Goal: Task Accomplishment & Management: Complete application form

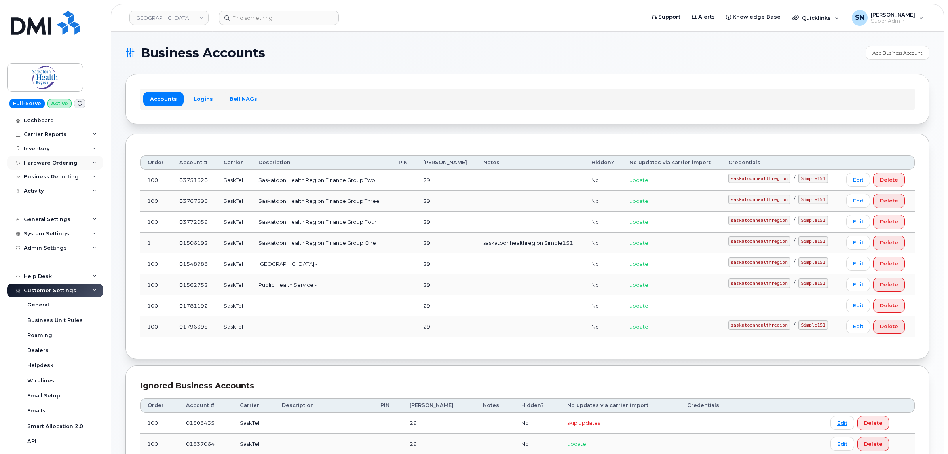
click at [57, 160] on div "Hardware Ordering" at bounding box center [51, 163] width 54 height 6
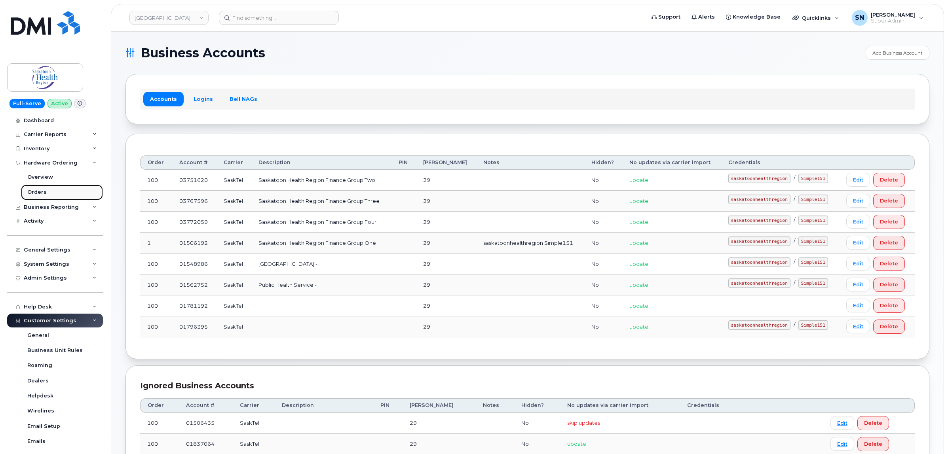
click at [40, 190] on div "Orders" at bounding box center [36, 192] width 19 height 7
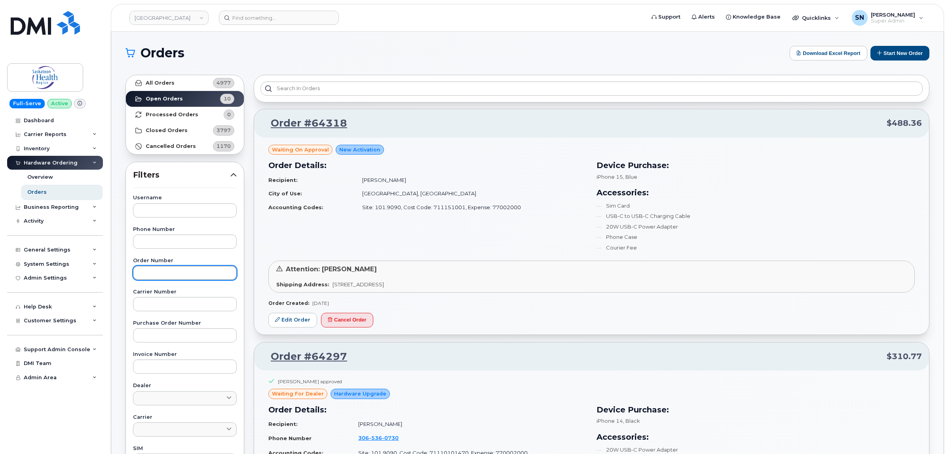
click at [173, 275] on input "text" at bounding box center [185, 273] width 104 height 14
paste input "64238"
type input "64238"
click at [163, 93] on link "Open Orders 10" at bounding box center [185, 99] width 118 height 16
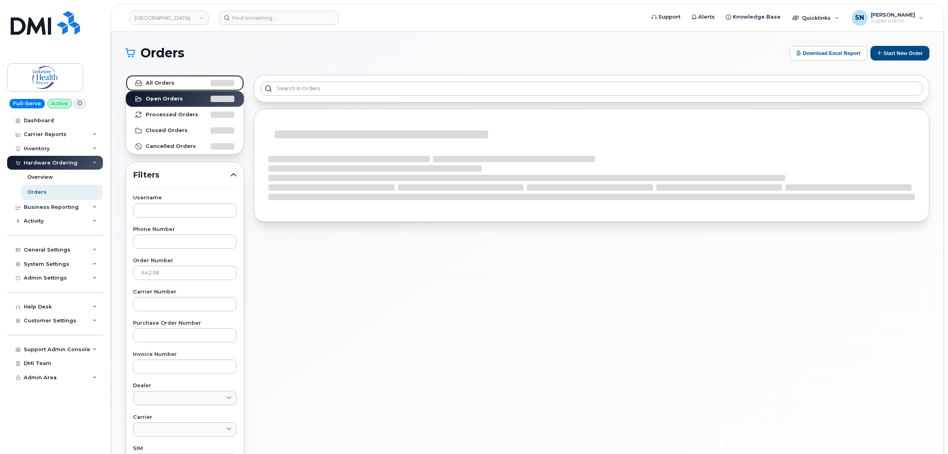
click at [163, 86] on link "All Orders" at bounding box center [185, 83] width 118 height 16
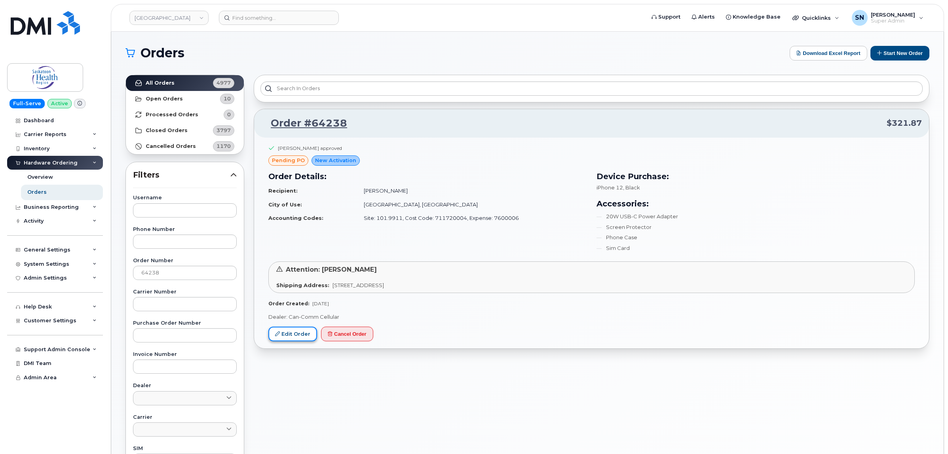
click at [301, 333] on link "Edit Order" at bounding box center [292, 334] width 49 height 15
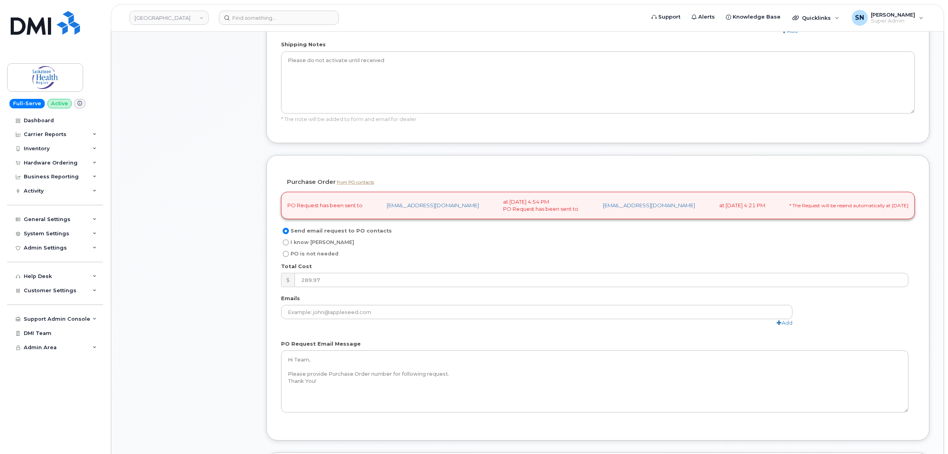
scroll to position [544, 0]
click at [287, 242] on input "I know PO" at bounding box center [286, 240] width 6 height 6
radio input "true"
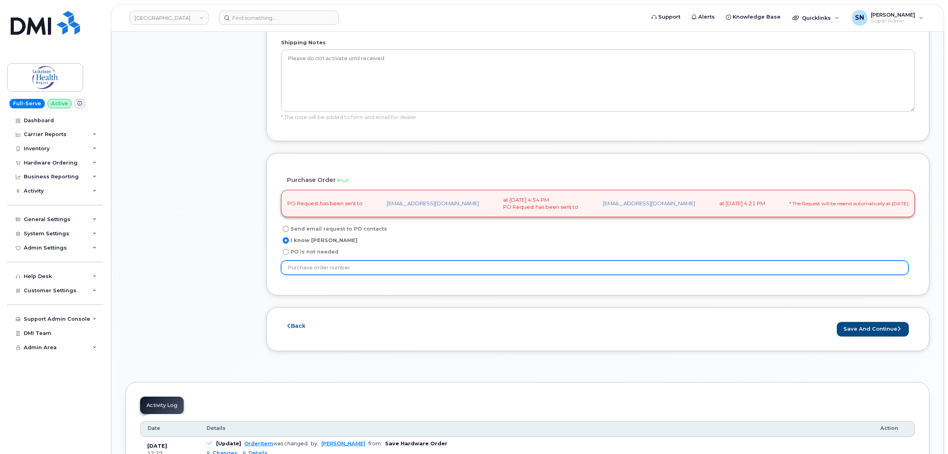
click at [329, 271] on input "text" at bounding box center [594, 268] width 627 height 14
paste input "P11196564"
type input "P11196564"
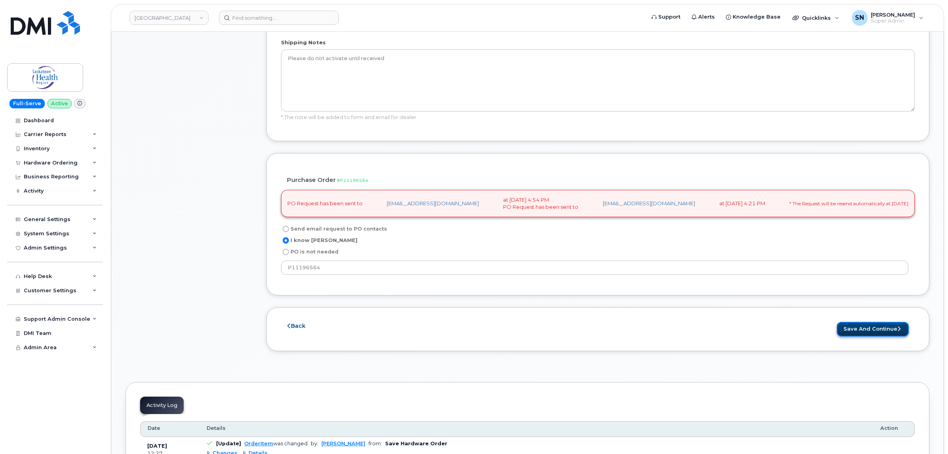
click at [858, 333] on button "Save and Continue" at bounding box center [873, 329] width 72 height 15
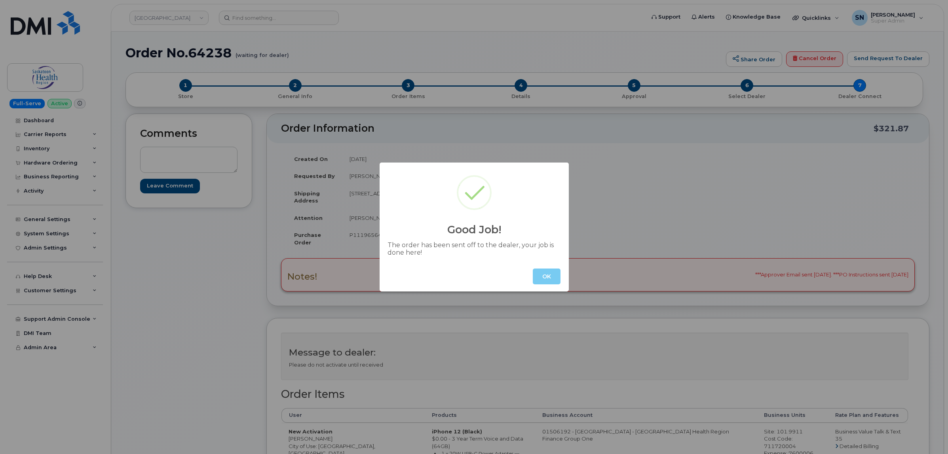
click at [541, 277] on button "OK" at bounding box center [547, 277] width 28 height 16
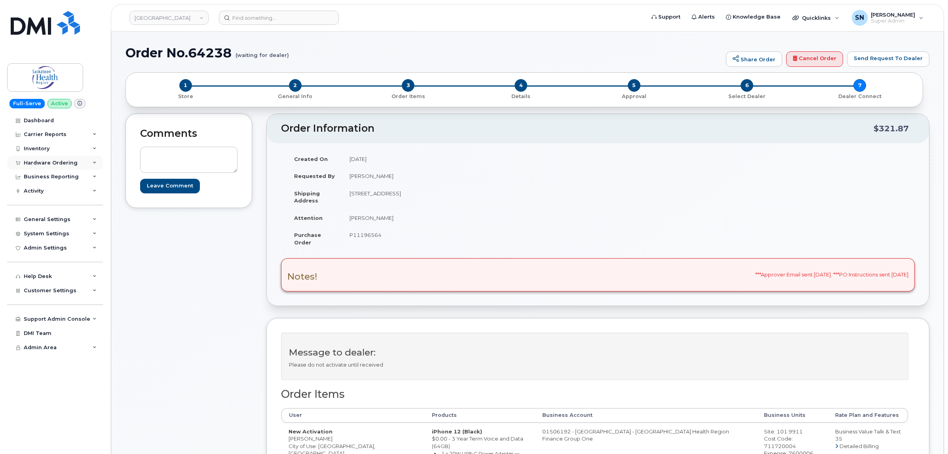
click at [59, 163] on div "Hardware Ordering" at bounding box center [51, 163] width 54 height 6
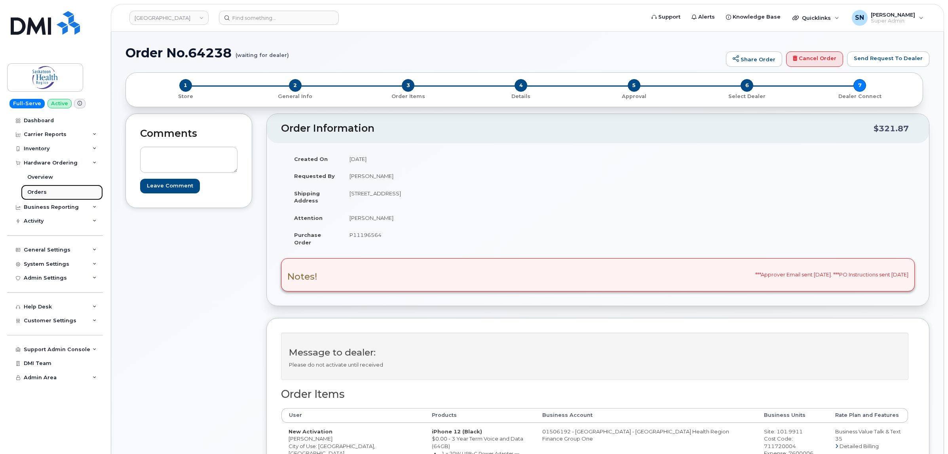
click at [46, 188] on link "Orders" at bounding box center [62, 192] width 82 height 15
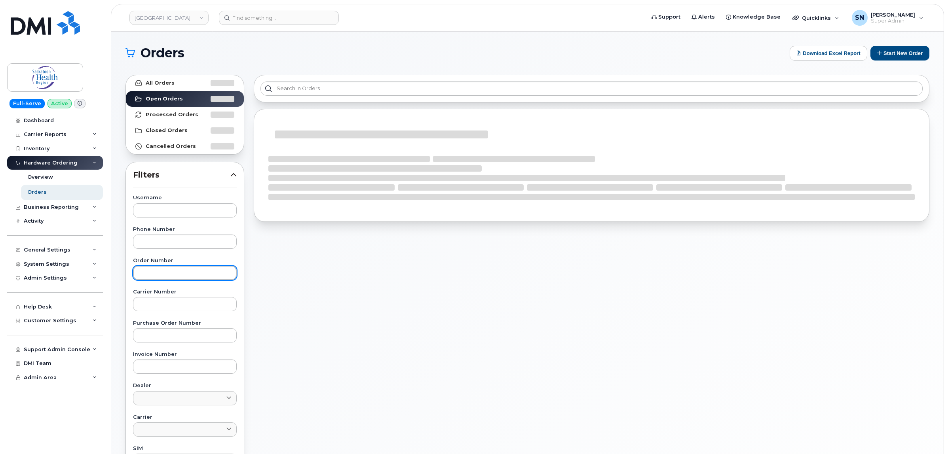
click at [188, 272] on input "text" at bounding box center [185, 273] width 104 height 14
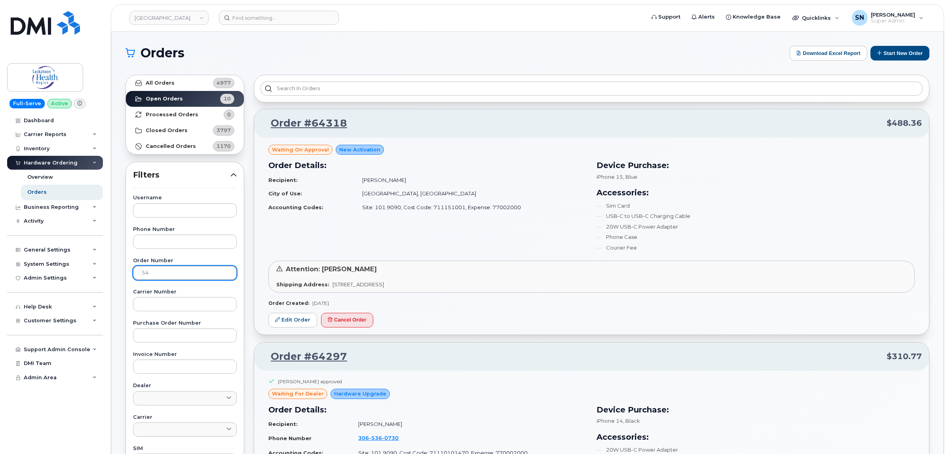
type input "5"
type input "64239"
drag, startPoint x: 167, startPoint y: 275, endPoint x: 127, endPoint y: 269, distance: 40.0
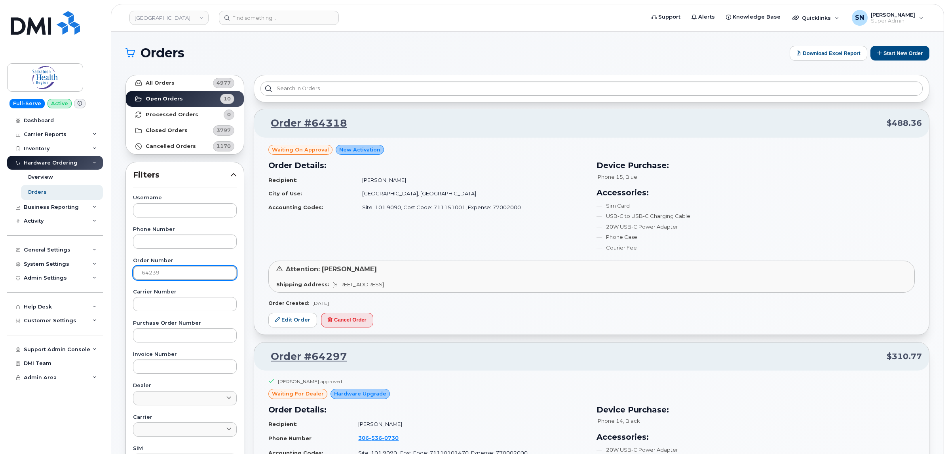
click at [127, 269] on div "Username Phone Number Order Number 64239 Carrier Number Purchase Order Number I…" at bounding box center [184, 378] width 123 height 366
click at [172, 80] on strong "All Orders" at bounding box center [160, 83] width 29 height 6
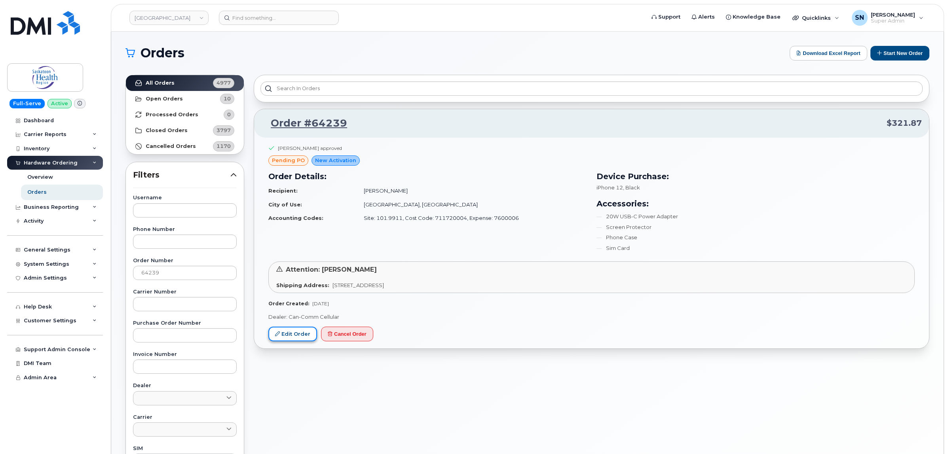
drag, startPoint x: 290, startPoint y: 334, endPoint x: 290, endPoint y: 342, distance: 7.1
click at [290, 334] on link "Edit Order" at bounding box center [292, 334] width 49 height 15
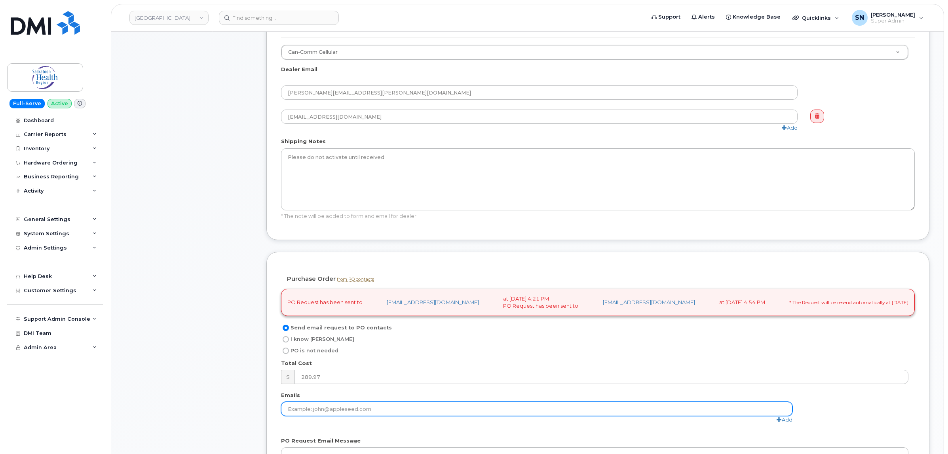
scroll to position [544, 0]
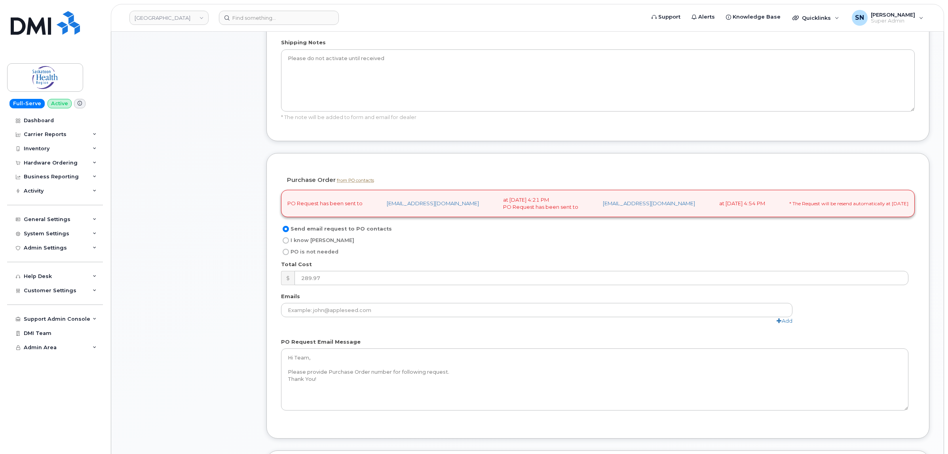
click at [285, 242] on input "I know PO" at bounding box center [286, 240] width 6 height 6
radio input "true"
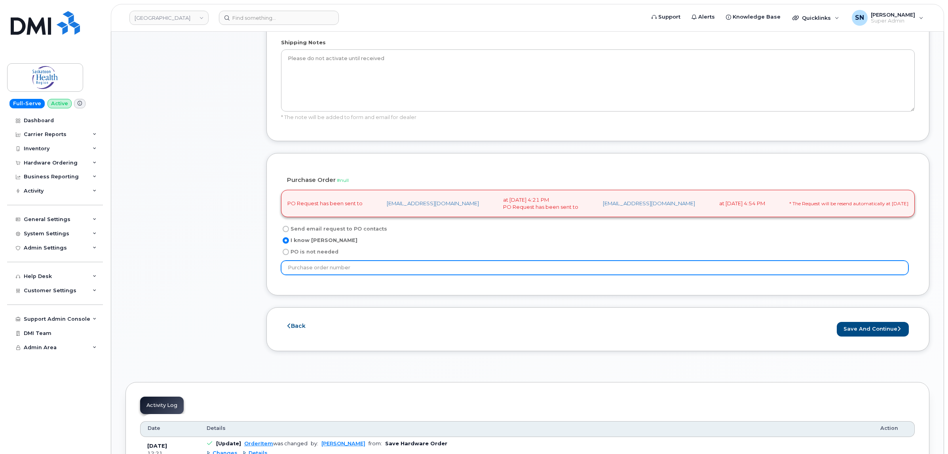
click at [349, 269] on input "text" at bounding box center [594, 268] width 627 height 14
paste input "P11196564"
type input "P11196564"
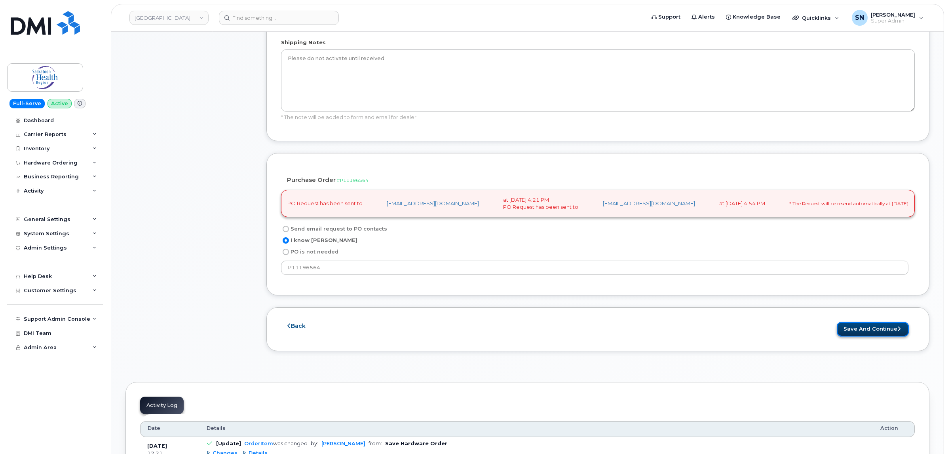
click at [871, 326] on button "Save and Continue" at bounding box center [873, 329] width 72 height 15
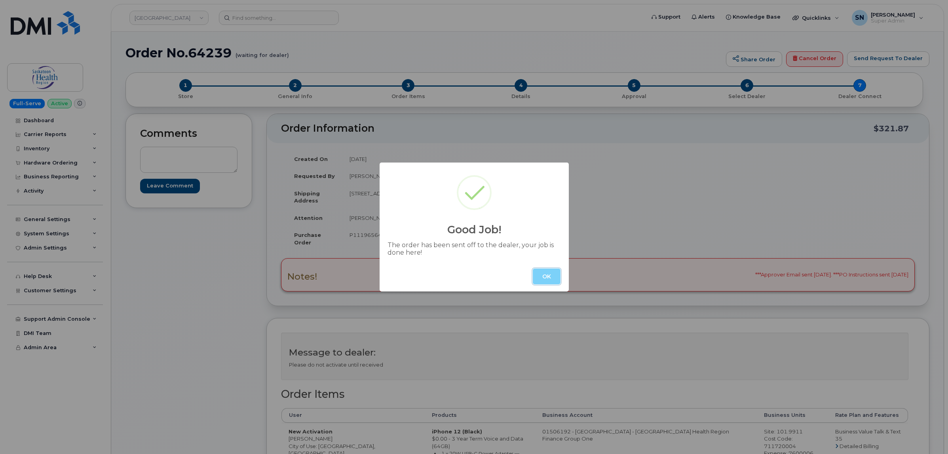
click at [546, 278] on button "OK" at bounding box center [547, 277] width 28 height 16
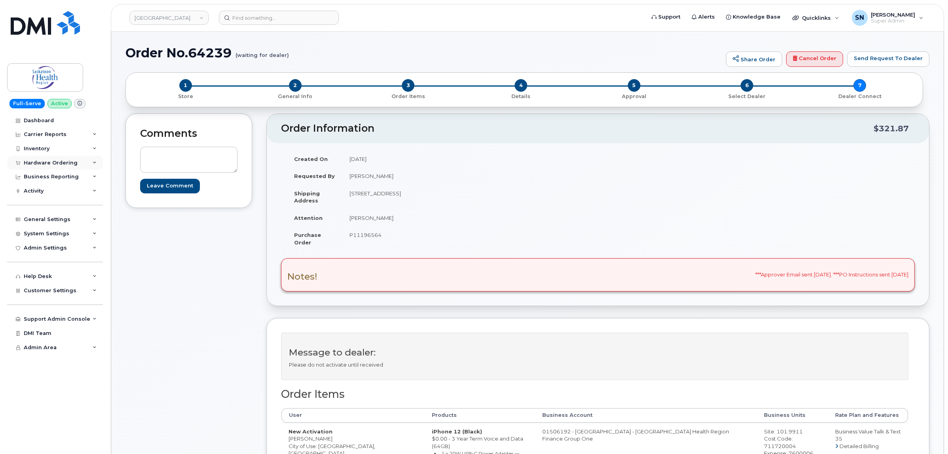
click at [36, 159] on div "Hardware Ordering" at bounding box center [55, 163] width 96 height 14
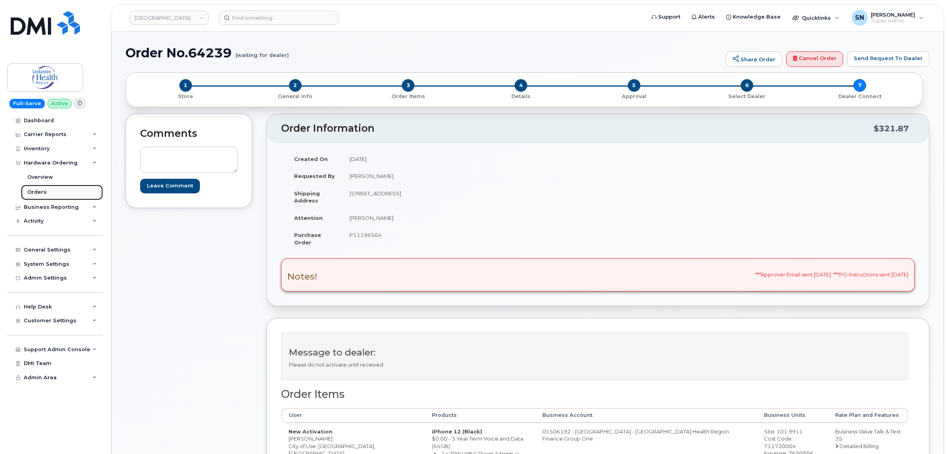
click at [42, 191] on div "Orders" at bounding box center [36, 192] width 19 height 7
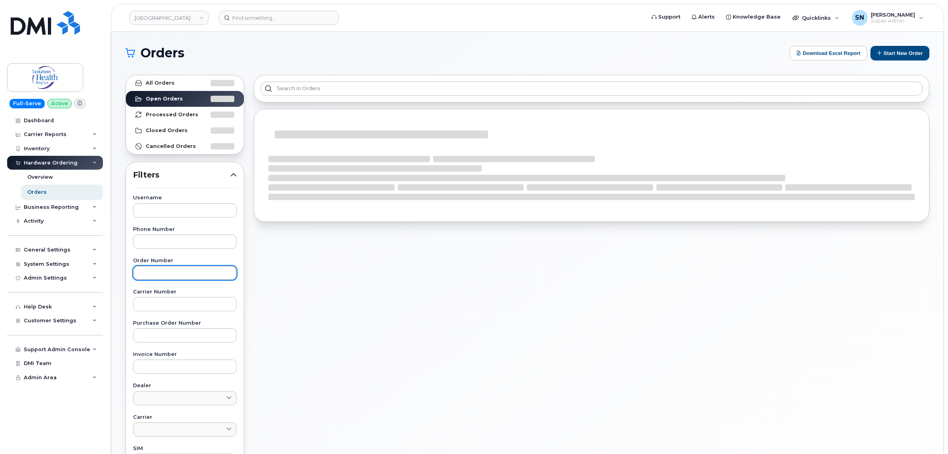
click at [173, 279] on input "text" at bounding box center [185, 273] width 104 height 14
paste input "64255"
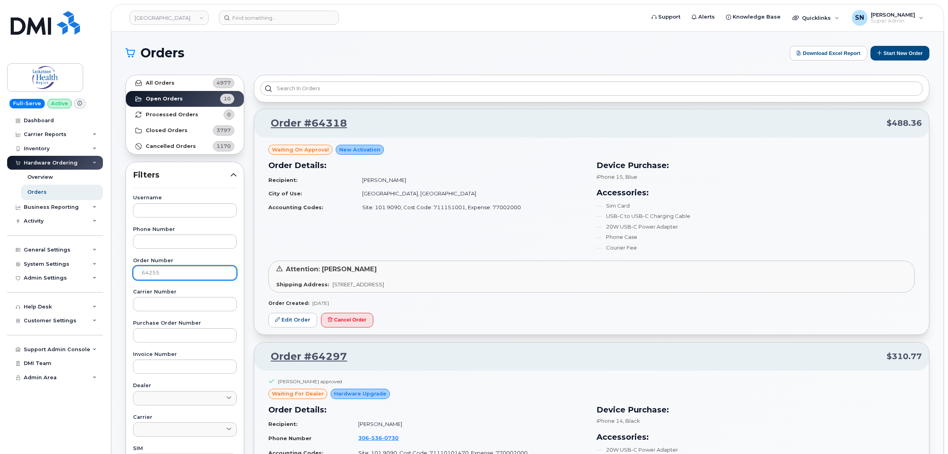
type input "64255"
click at [165, 83] on strong "All Orders" at bounding box center [160, 83] width 29 height 6
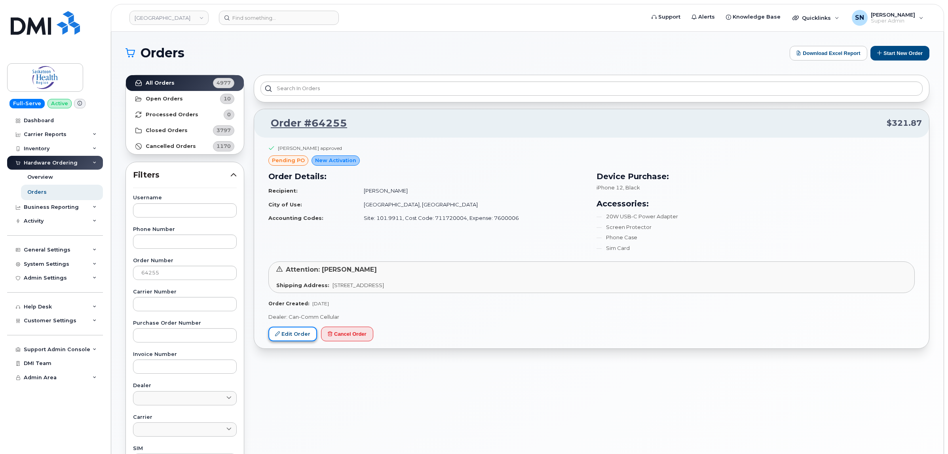
click at [304, 338] on link "Edit Order" at bounding box center [292, 334] width 49 height 15
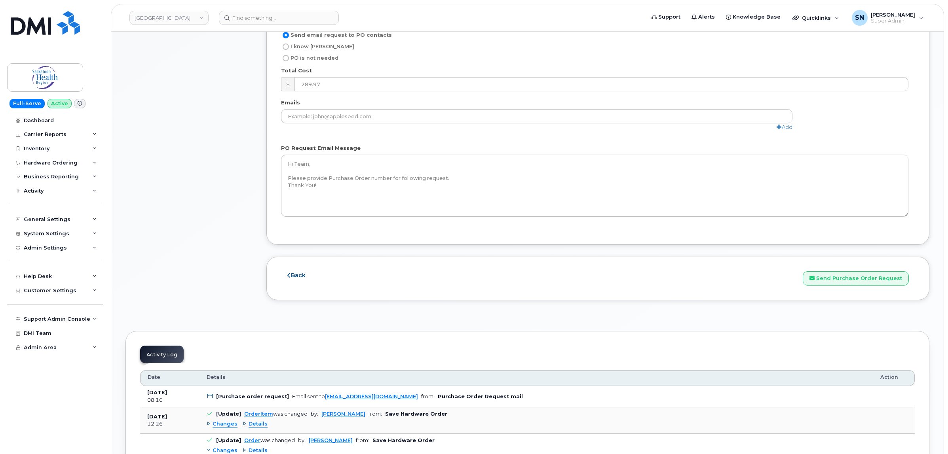
scroll to position [742, 0]
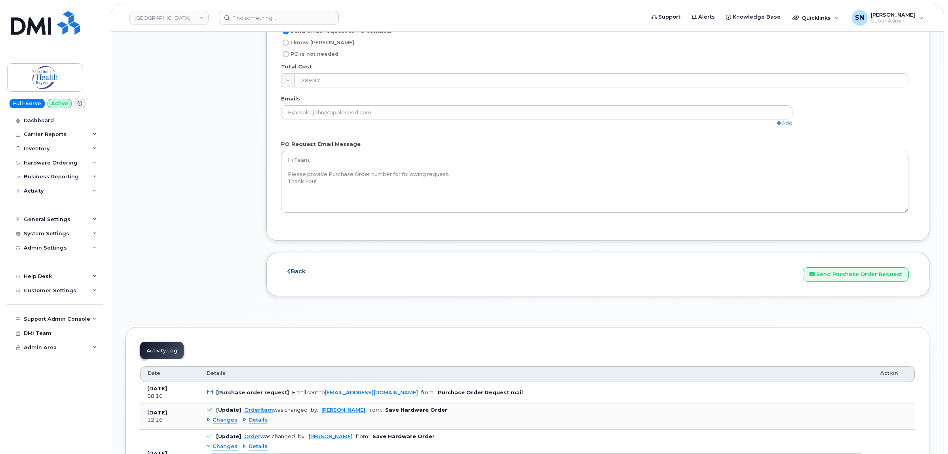
click at [286, 46] on input "I know PO" at bounding box center [286, 43] width 6 height 6
radio input "true"
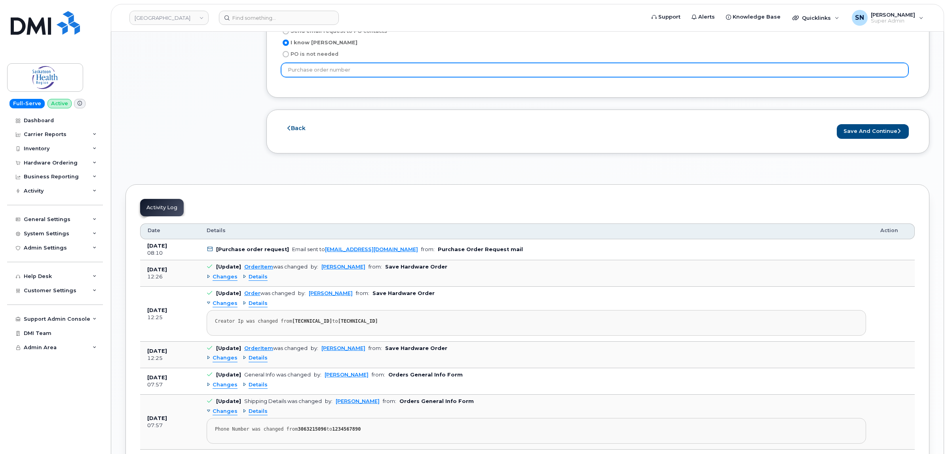
click at [357, 73] on input "text" at bounding box center [594, 70] width 627 height 14
paste input "P11196564"
type input "P11196564"
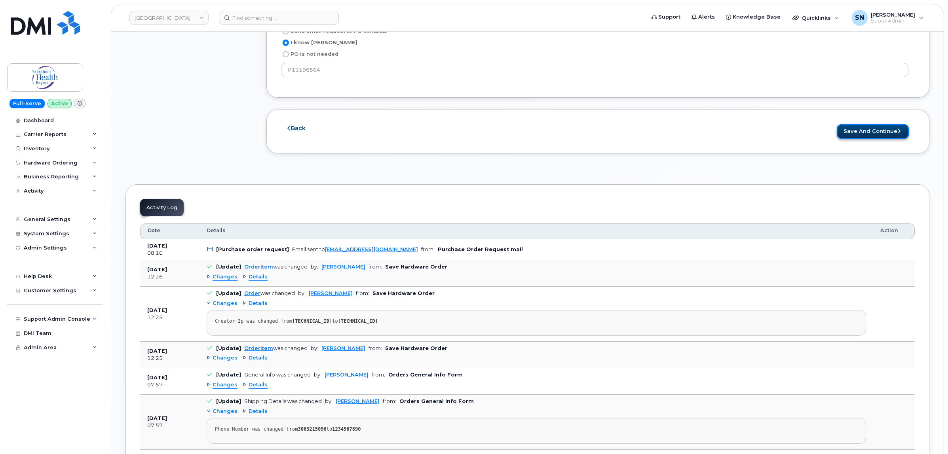
click at [851, 138] on button "Save and Continue" at bounding box center [873, 131] width 72 height 15
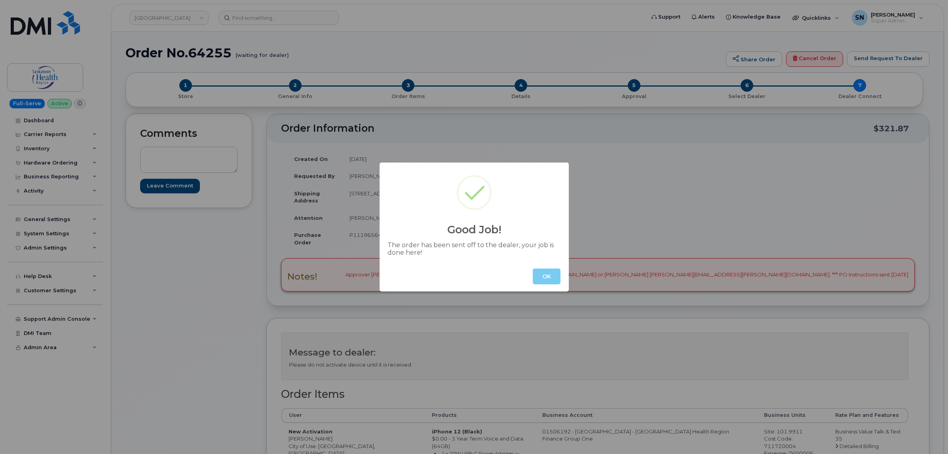
click at [549, 274] on button "OK" at bounding box center [547, 277] width 28 height 16
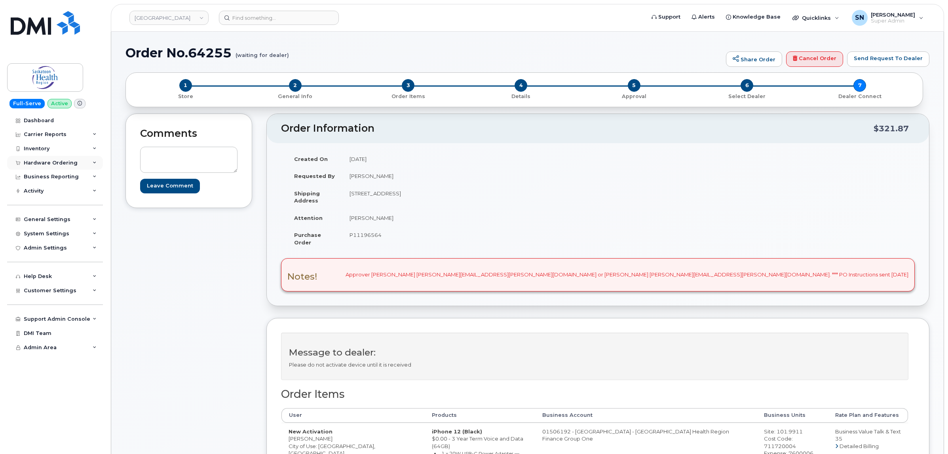
click at [72, 163] on div "Hardware Ordering" at bounding box center [51, 163] width 54 height 6
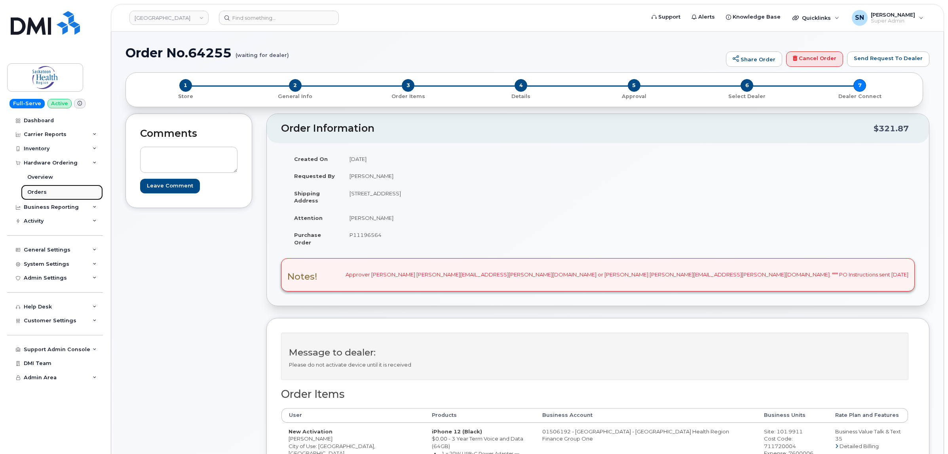
click at [48, 191] on link "Orders" at bounding box center [62, 192] width 82 height 15
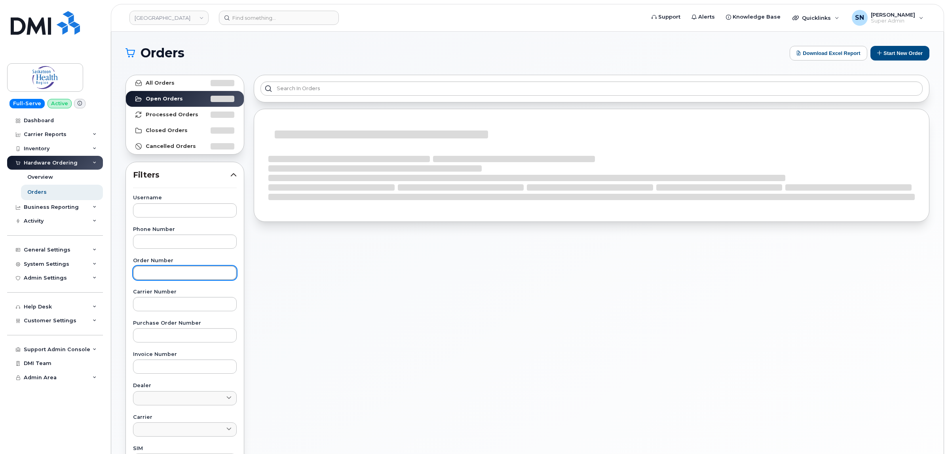
click at [171, 268] on input "text" at bounding box center [185, 273] width 104 height 14
paste input "64255"
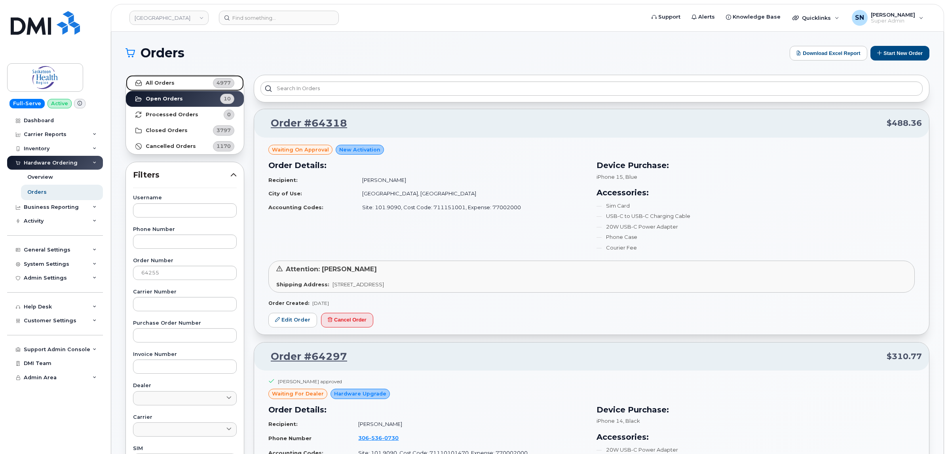
click at [170, 82] on strong "All Orders" at bounding box center [160, 83] width 29 height 6
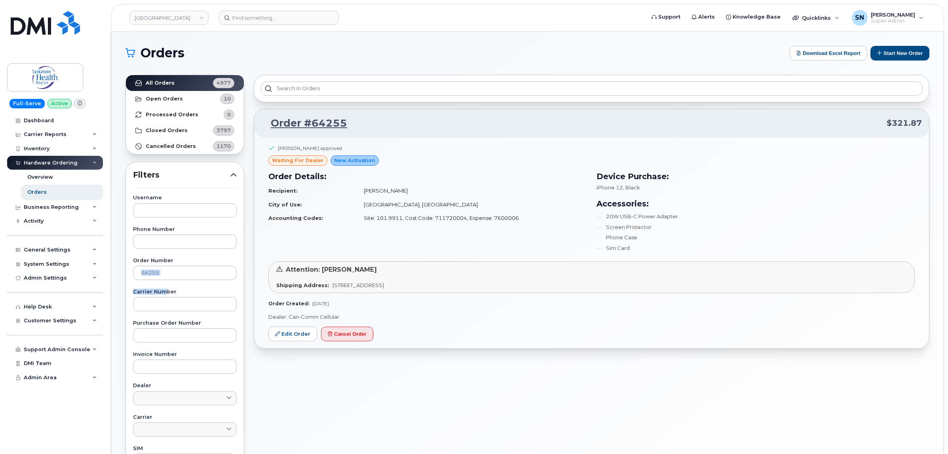
drag, startPoint x: 163, startPoint y: 281, endPoint x: 159, endPoint y: 278, distance: 4.5
click at [133, 279] on div "Username Phone Number Order Number 64255 Carrier Number Purchase Order Number I…" at bounding box center [184, 378] width 123 height 366
click at [177, 276] on input "64255" at bounding box center [185, 273] width 104 height 14
click at [178, 271] on input "64255" at bounding box center [185, 273] width 104 height 14
drag, startPoint x: 178, startPoint y: 271, endPoint x: 129, endPoint y: 271, distance: 48.7
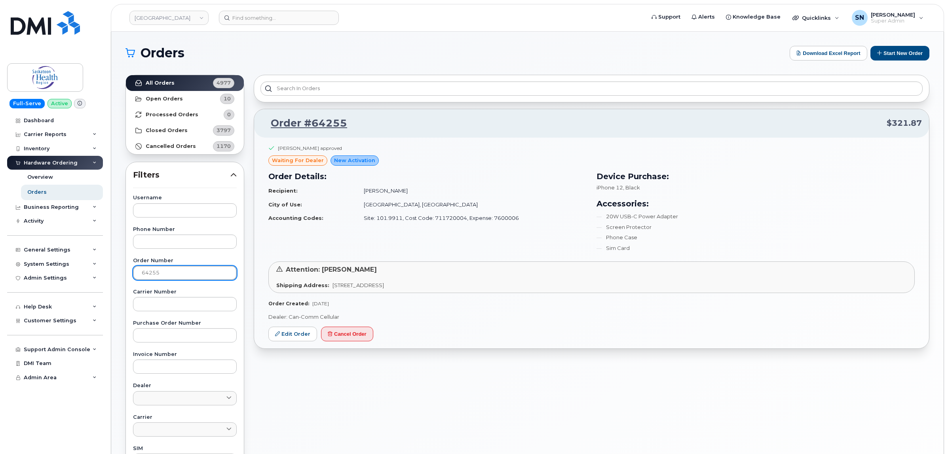
click at [129, 271] on div "Username Phone Number Order Number 64255 Carrier Number Purchase Order Number I…" at bounding box center [184, 378] width 123 height 366
paste input "42"
type input "64242"
click at [185, 78] on link "All Orders 4977" at bounding box center [185, 83] width 118 height 16
drag, startPoint x: 300, startPoint y: 331, endPoint x: 305, endPoint y: 343, distance: 13.8
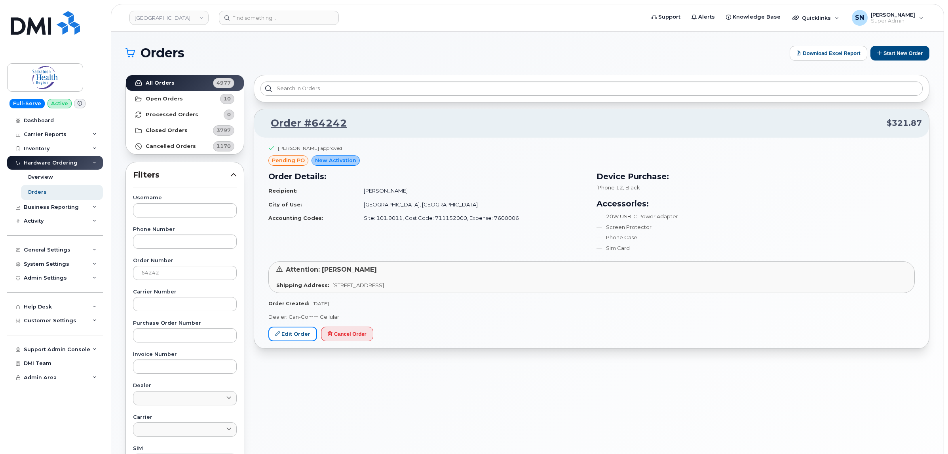
click at [300, 331] on link "Edit Order" at bounding box center [292, 334] width 49 height 15
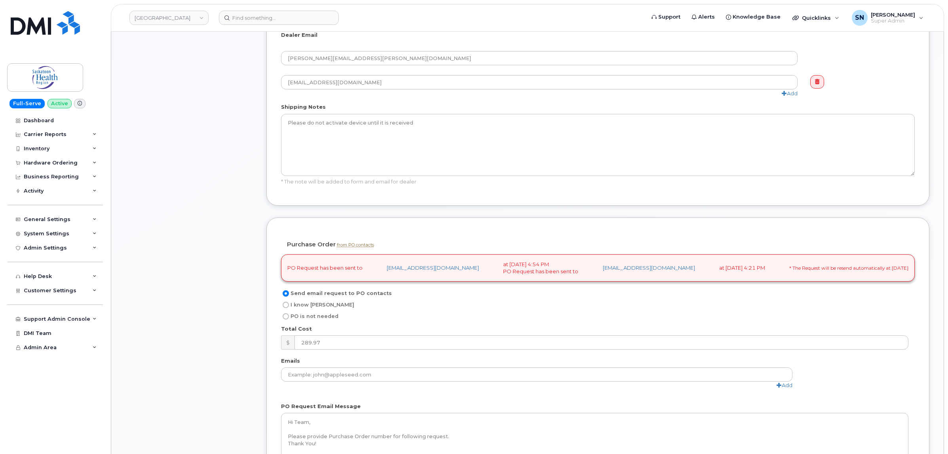
scroll to position [544, 0]
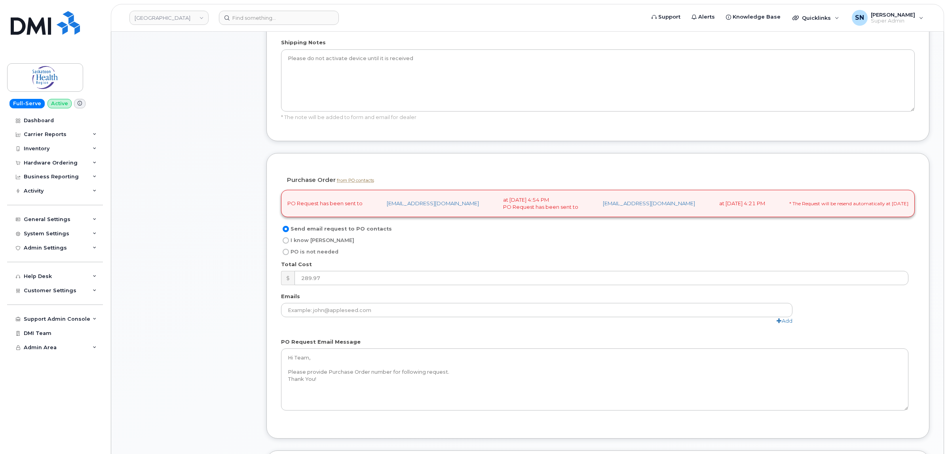
click at [287, 242] on input "I know [PERSON_NAME]" at bounding box center [286, 240] width 6 height 6
radio input "true"
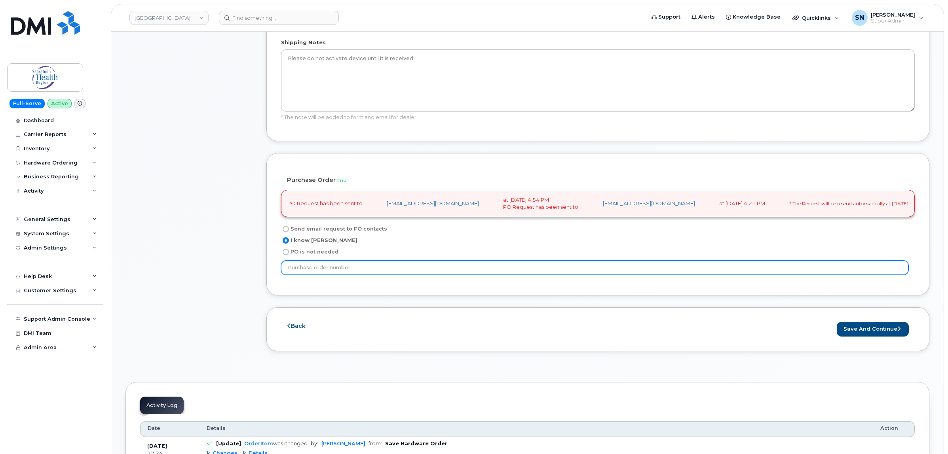
click at [359, 269] on input "text" at bounding box center [594, 268] width 627 height 14
paste input "P11197298"
type input "P11197298"
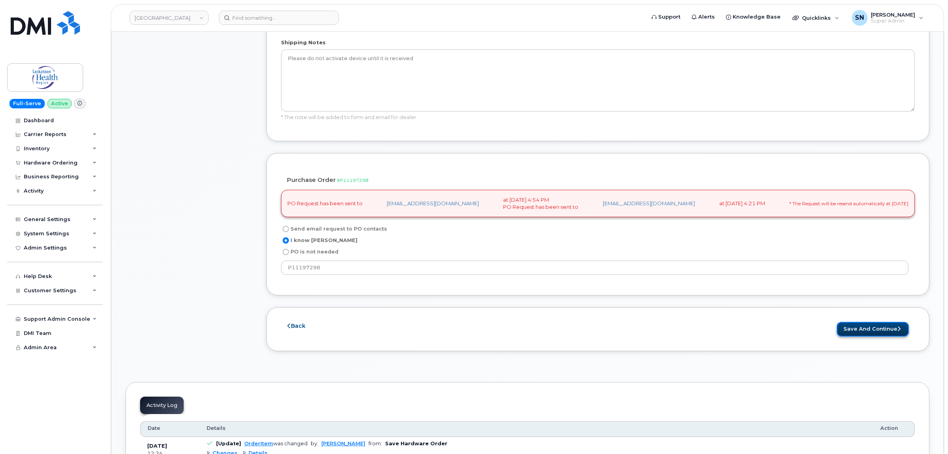
click at [857, 334] on button "Save and Continue" at bounding box center [873, 329] width 72 height 15
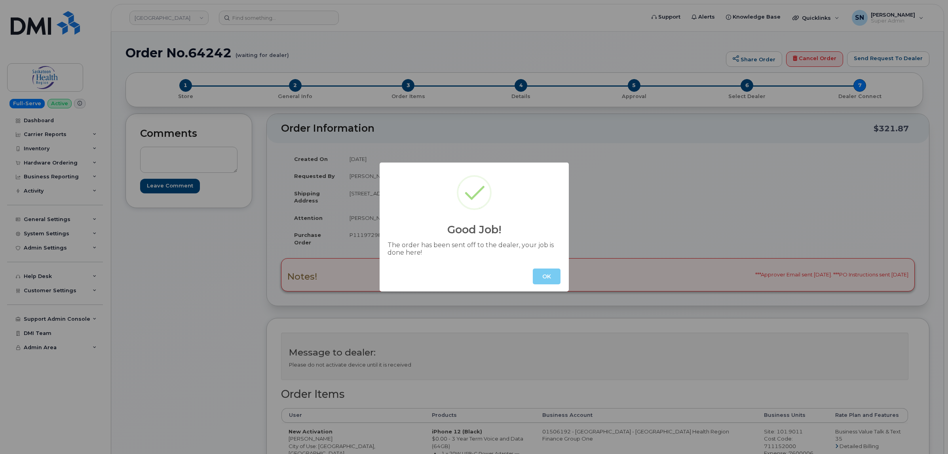
click at [545, 272] on button "OK" at bounding box center [547, 277] width 28 height 16
